Goal: Task Accomplishment & Management: Manage account settings

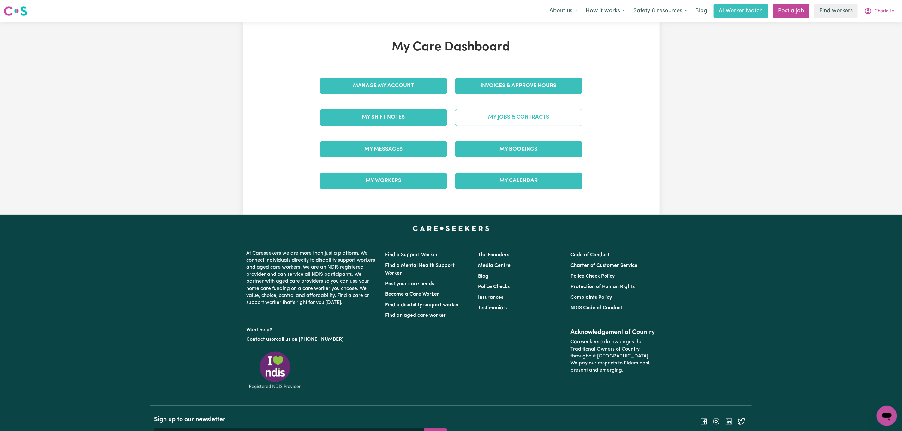
click at [498, 122] on link "My Jobs & Contracts" at bounding box center [519, 117] width 128 height 16
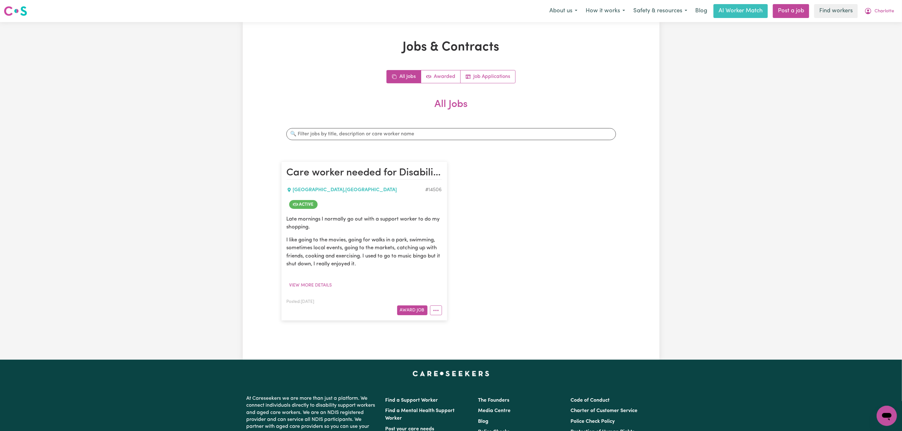
click at [889, 2] on nav "Menu About us How it works Safety & resources Blog AI Worker Match Post a job F…" at bounding box center [451, 11] width 902 height 22
click at [889, 8] on span "Charlotte" at bounding box center [885, 11] width 20 height 7
click at [883, 24] on link "My Dashboard" at bounding box center [873, 25] width 50 height 12
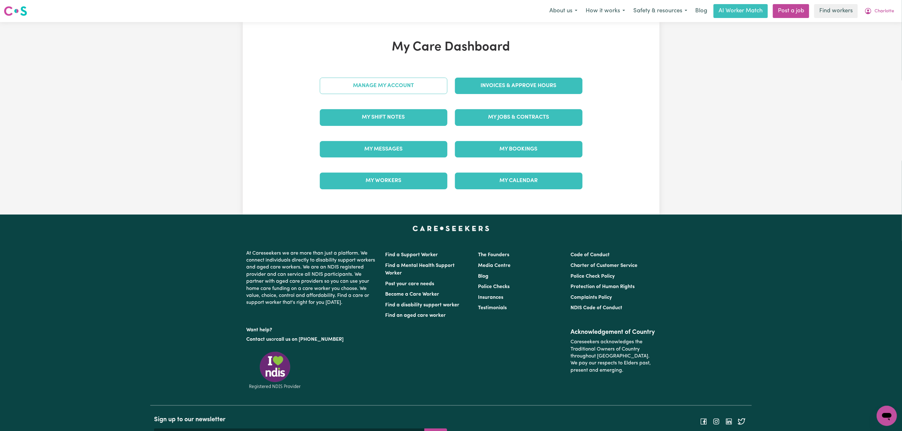
click at [374, 88] on link "Manage My Account" at bounding box center [384, 86] width 128 height 16
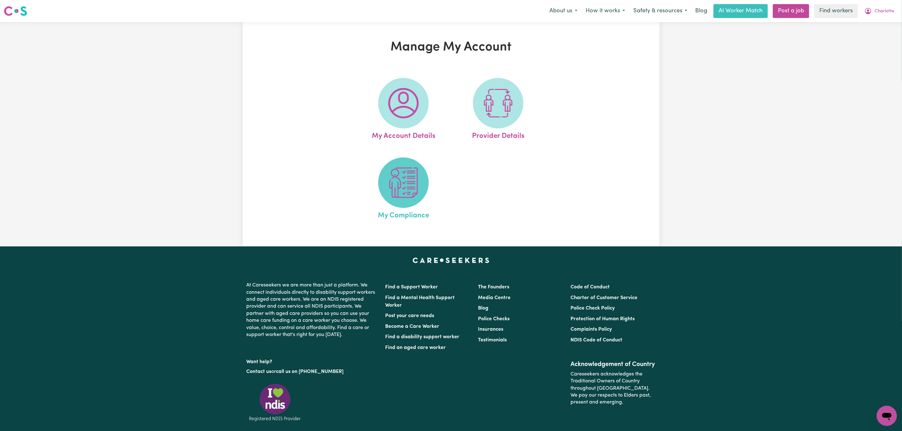
click at [404, 173] on img at bounding box center [404, 183] width 30 height 30
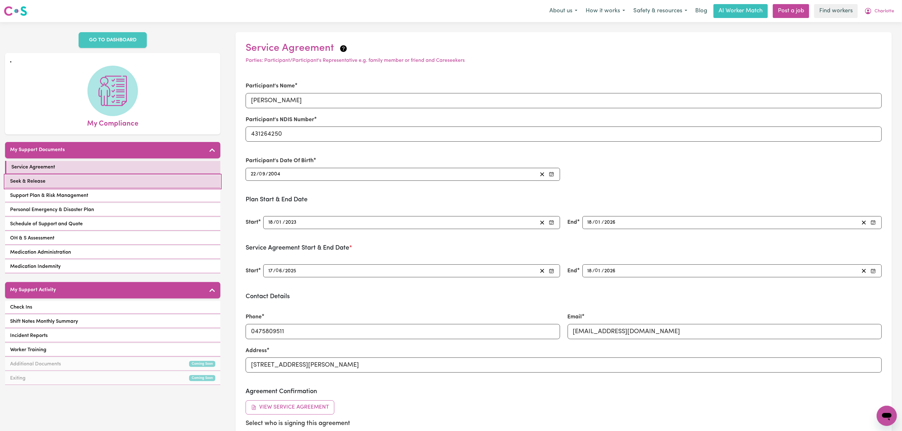
click at [120, 178] on link "Seek & Release" at bounding box center [112, 181] width 215 height 13
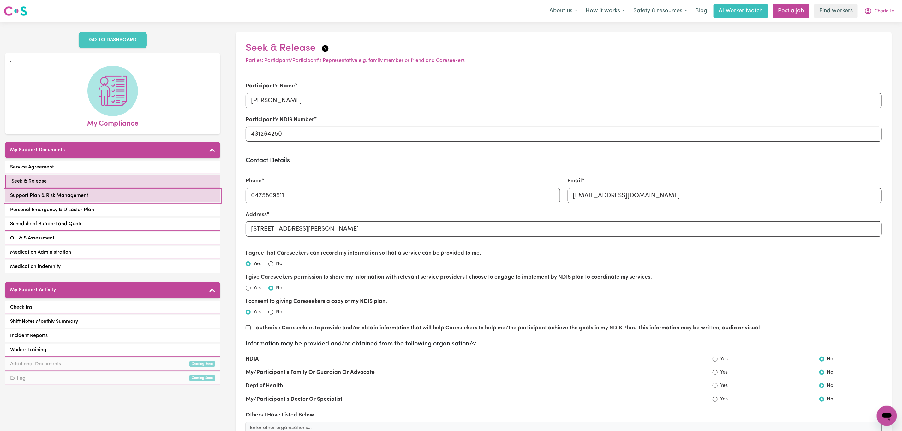
click at [122, 191] on link "Support Plan & Risk Management" at bounding box center [112, 196] width 215 height 13
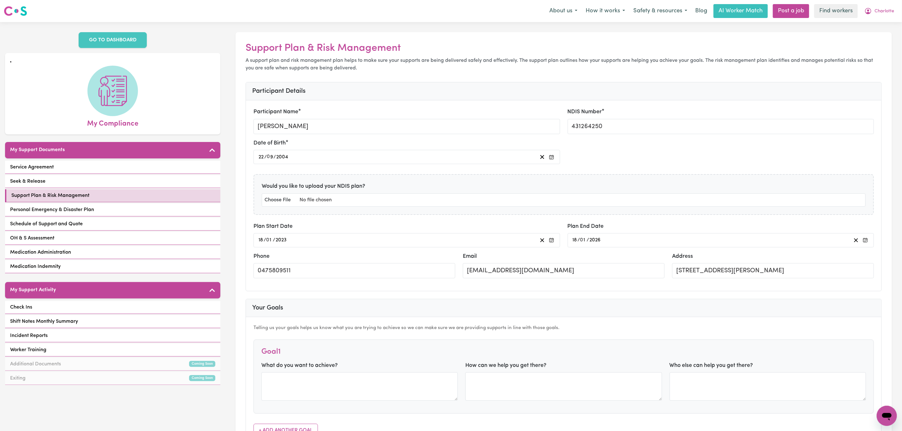
click at [48, 210] on div "Service Agreement Seek & Release Support Plan & Risk Management Personal Emerge…" at bounding box center [112, 218] width 215 height 114
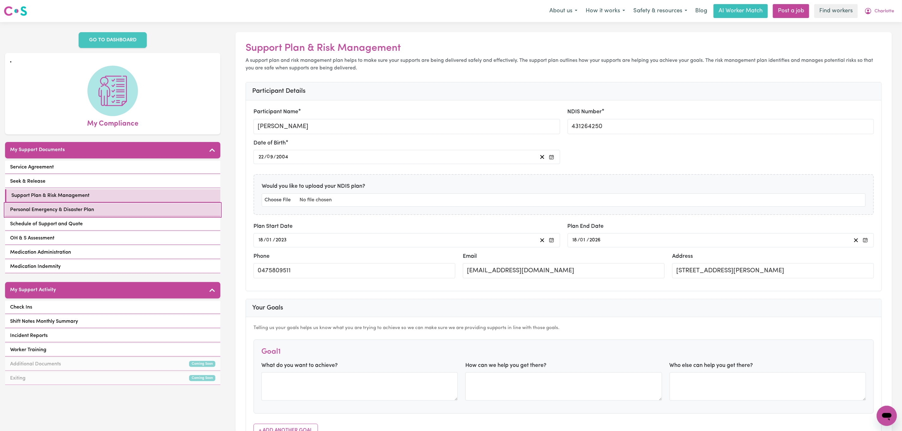
click at [49, 206] on span "Personal Emergency & Disaster Plan" at bounding box center [52, 210] width 84 height 8
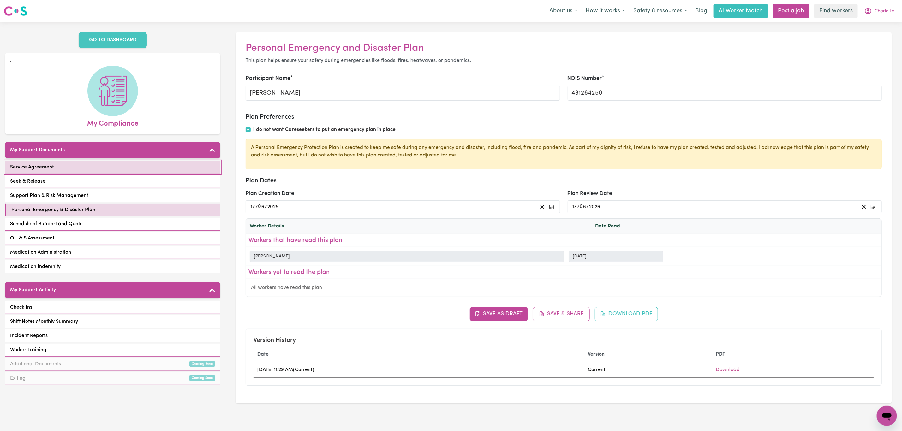
click at [82, 161] on link "Service Agreement" at bounding box center [112, 167] width 215 height 13
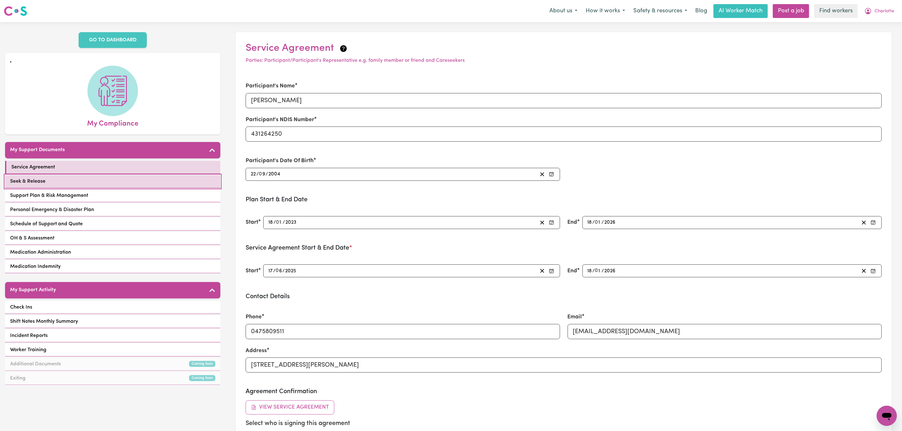
click at [87, 175] on link "Seek & Release" at bounding box center [112, 181] width 215 height 13
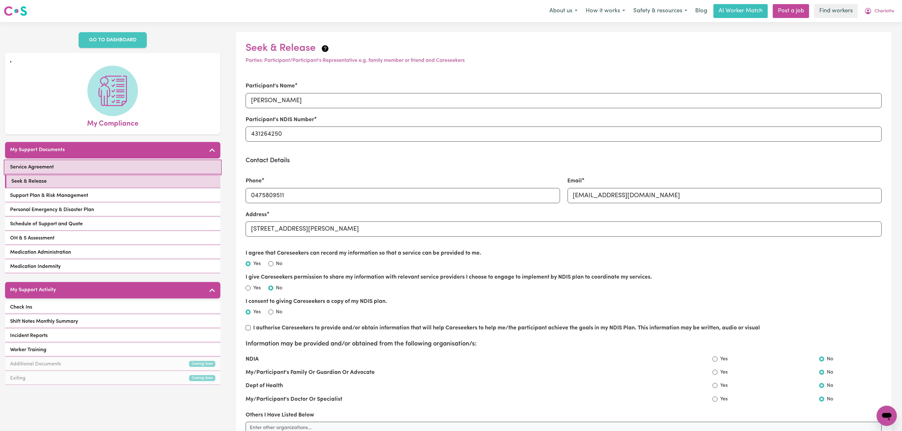
click at [62, 162] on link "Service Agreement" at bounding box center [112, 167] width 215 height 13
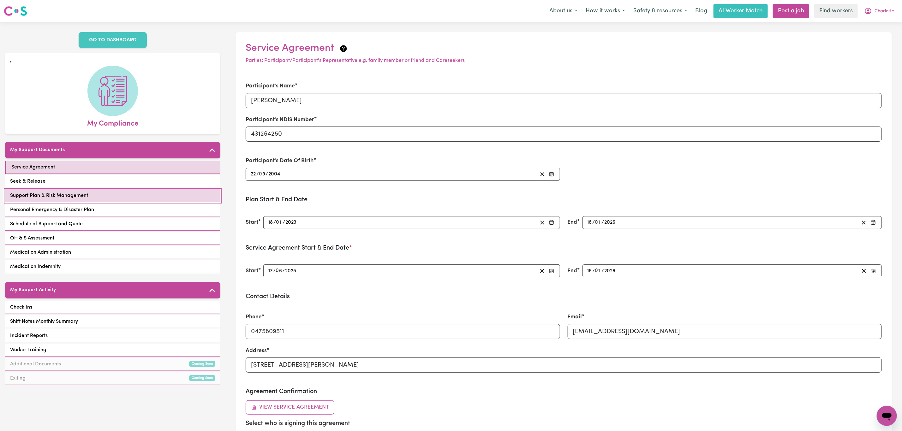
click at [65, 192] on span "Support Plan & Risk Management" at bounding box center [49, 196] width 78 height 8
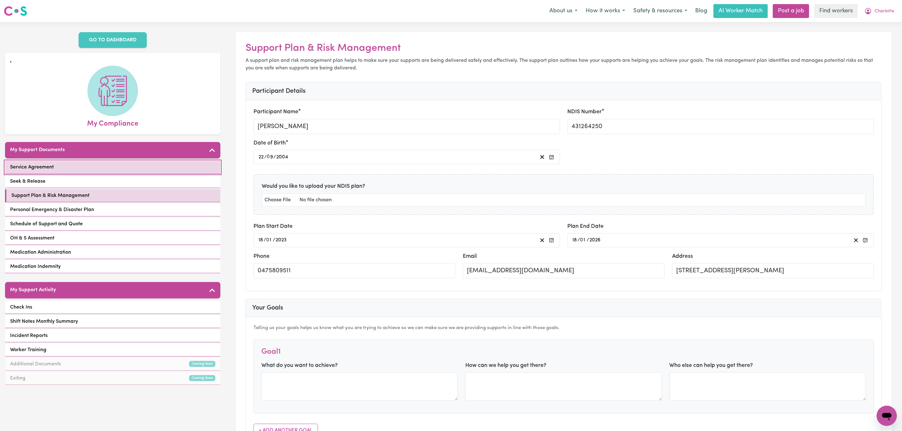
click at [85, 163] on link "Service Agreement" at bounding box center [112, 167] width 215 height 13
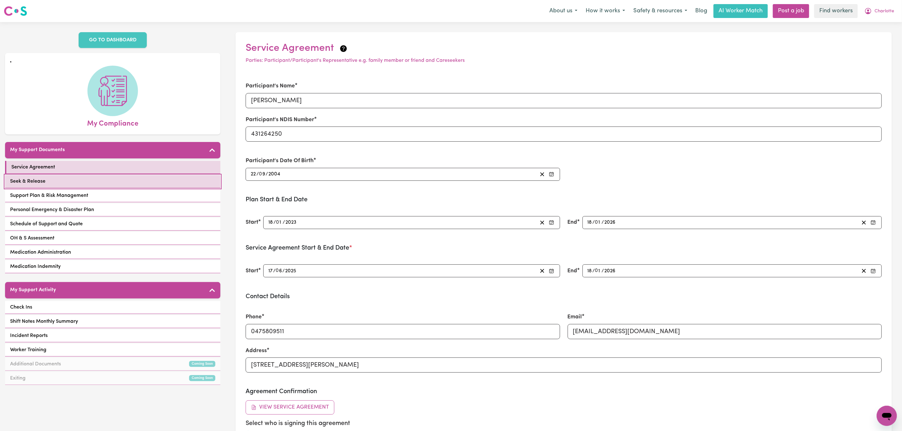
click at [80, 175] on link "Seek & Release" at bounding box center [112, 181] width 215 height 13
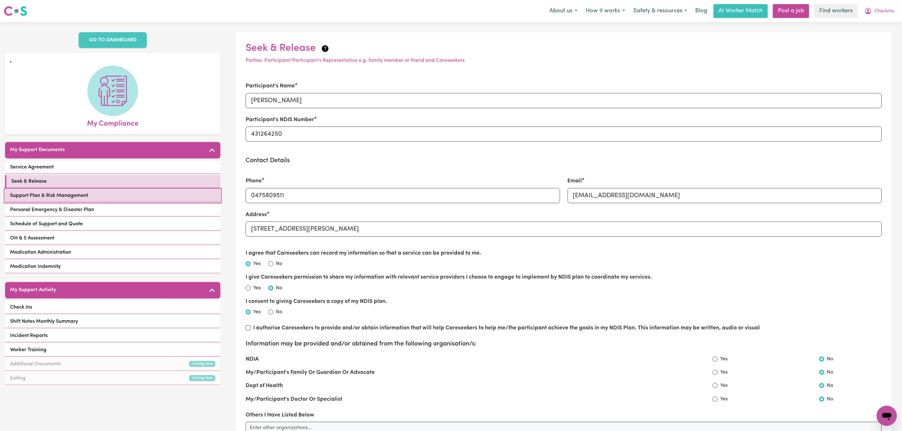
click at [86, 192] on span "Support Plan & Risk Management" at bounding box center [49, 196] width 78 height 8
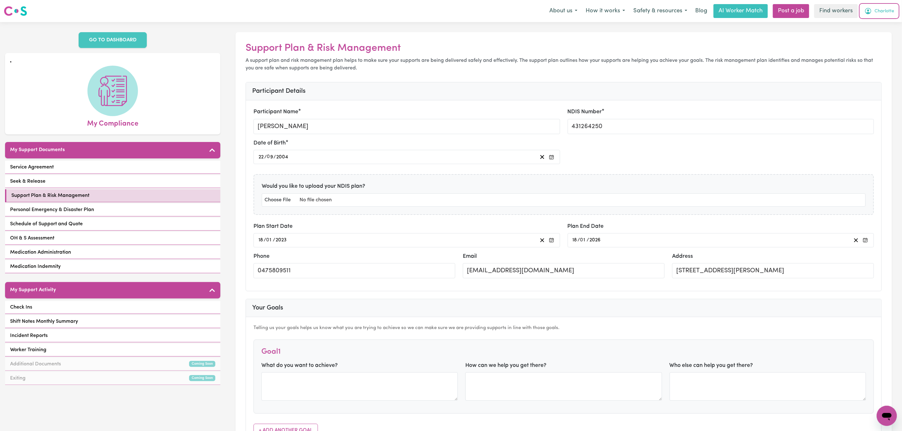
click at [876, 6] on button "Charlotte" at bounding box center [880, 10] width 38 height 13
click at [877, 28] on link "My Dashboard" at bounding box center [873, 25] width 50 height 12
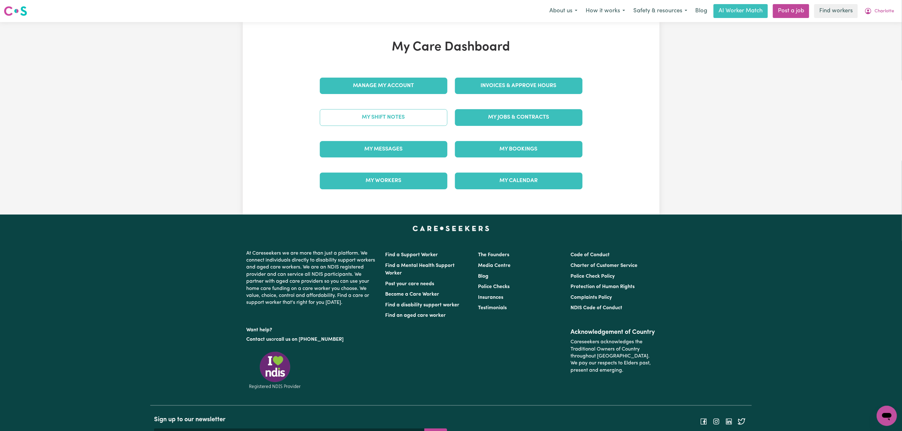
click at [394, 116] on link "My Shift Notes" at bounding box center [384, 117] width 128 height 16
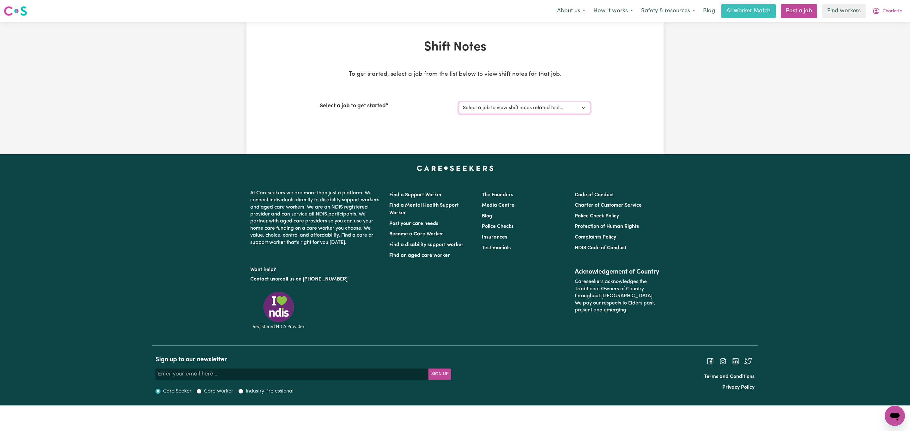
drag, startPoint x: 530, startPoint y: 103, endPoint x: 528, endPoint y: 112, distance: 9.0
click at [530, 103] on select "Select a job to view shift notes related to it... Care worker needed for Disabi…" at bounding box center [524, 108] width 131 height 12
select select "14506"
click at [459, 102] on select "Select a job to view shift notes related to it... Care worker needed for Disabi…" at bounding box center [524, 108] width 131 height 12
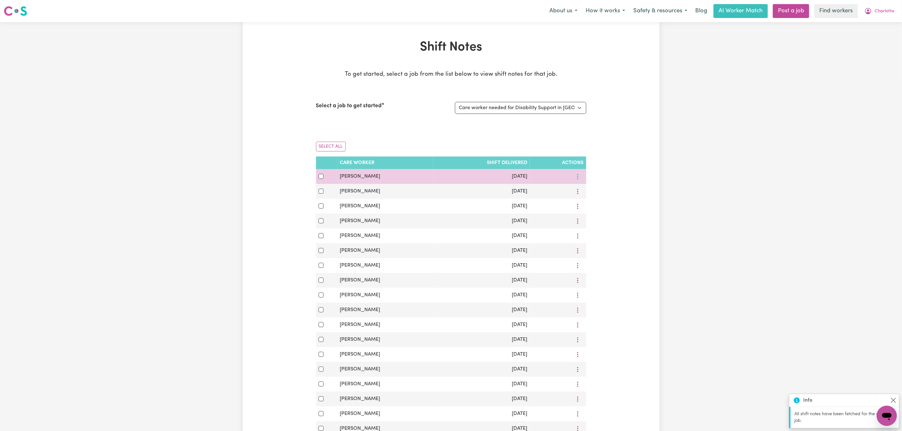
click at [577, 179] on icon "More options" at bounding box center [578, 177] width 6 height 6
click at [594, 191] on span "View Shift Note" at bounding box center [604, 191] width 34 height 5
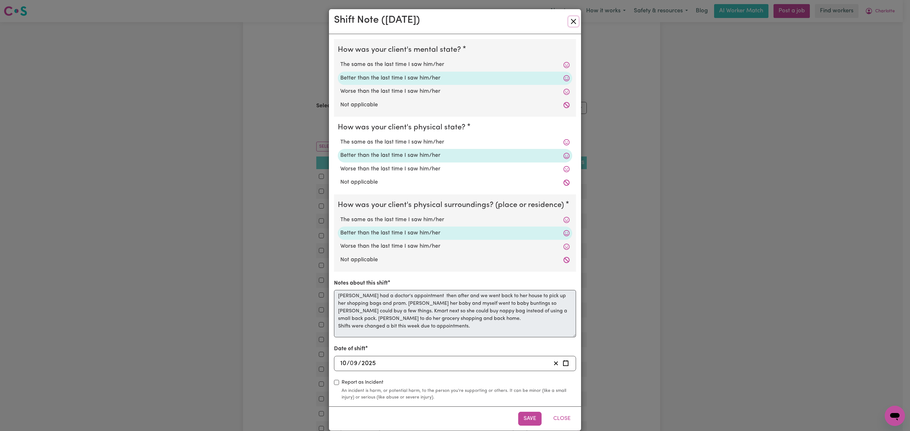
click at [571, 23] on button "Close" at bounding box center [573, 21] width 10 height 10
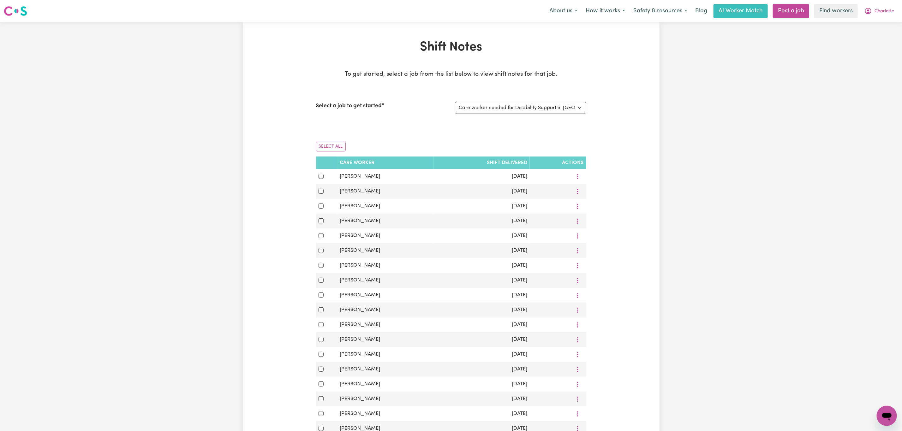
click at [900, 15] on div "Menu About us How it works Safety & resources Blog AI Worker Match Post a job F…" at bounding box center [451, 11] width 902 height 15
click at [887, 12] on span "Charlotte" at bounding box center [885, 11] width 20 height 7
click at [886, 36] on link "Logout" at bounding box center [873, 36] width 50 height 12
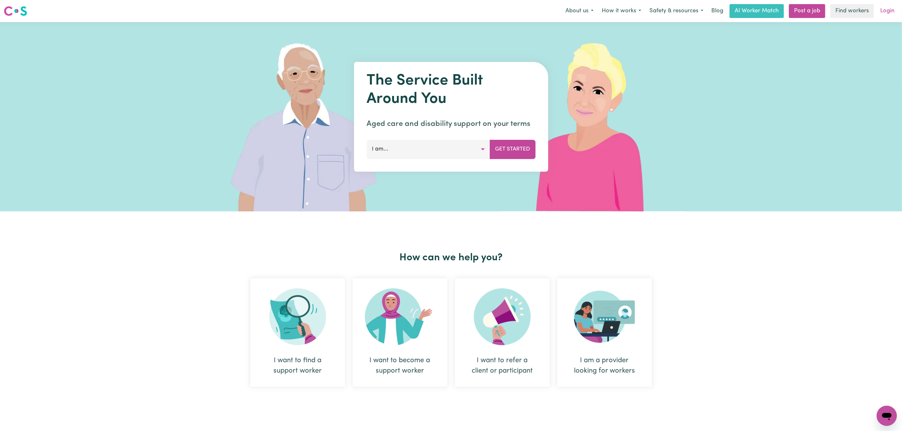
click at [892, 6] on link "Login" at bounding box center [888, 11] width 22 height 14
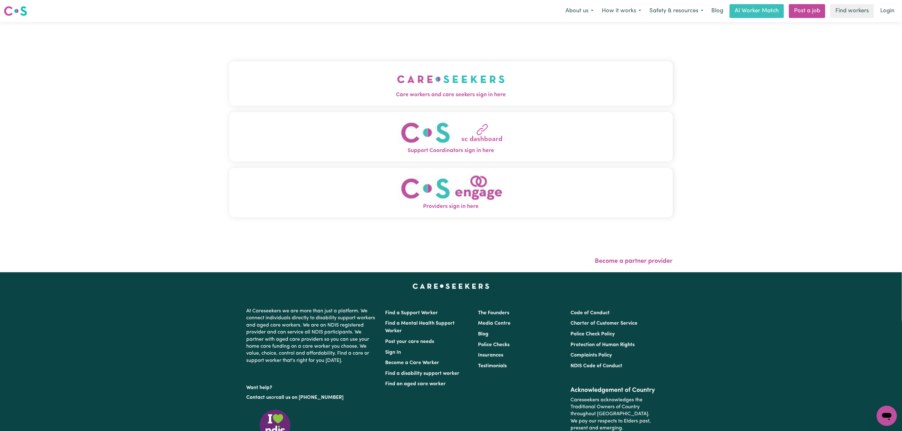
click at [374, 93] on span "Care workers and care seekers sign in here" at bounding box center [451, 95] width 444 height 8
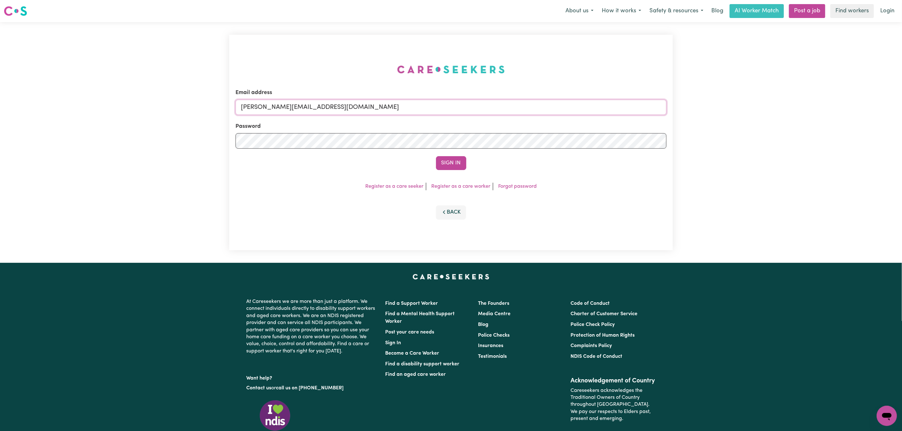
drag, startPoint x: 276, startPoint y: 105, endPoint x: 292, endPoint y: 115, distance: 19.0
click at [276, 105] on input "[PERSON_NAME][EMAIL_ADDRESS][DOMAIN_NAME]" at bounding box center [451, 107] width 431 height 15
drag, startPoint x: 277, startPoint y: 111, endPoint x: 547, endPoint y: 122, distance: 270.3
click at [547, 122] on form "Email address [EMAIL_ADDRESS][PERSON_NAME][DOMAIN_NAME] Password Sign In" at bounding box center [451, 129] width 431 height 81
type input "superuser~[EMAIL_ADDRESS][DOMAIN_NAME]"
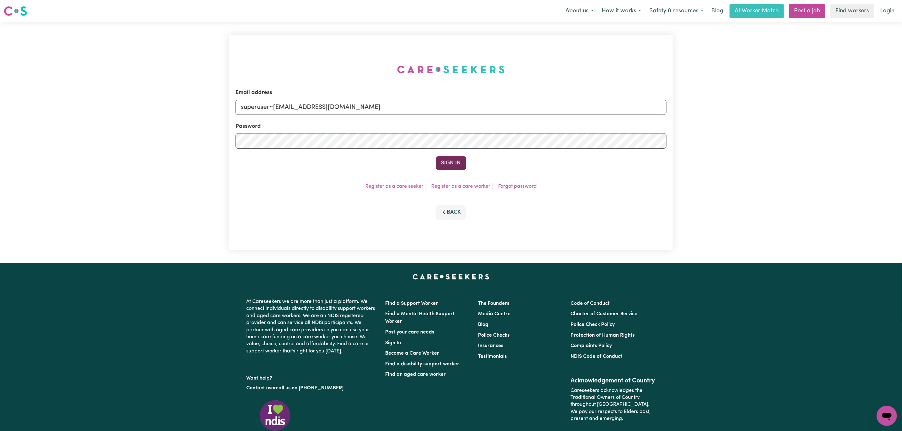
click at [448, 161] on button "Sign In" at bounding box center [451, 163] width 30 height 14
